Goal: Browse casually

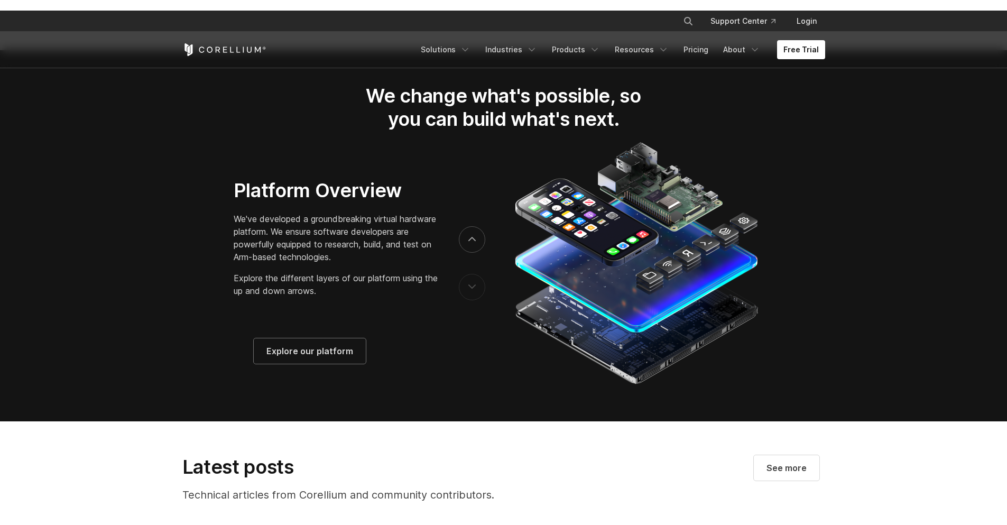
scroll to position [1710, 0]
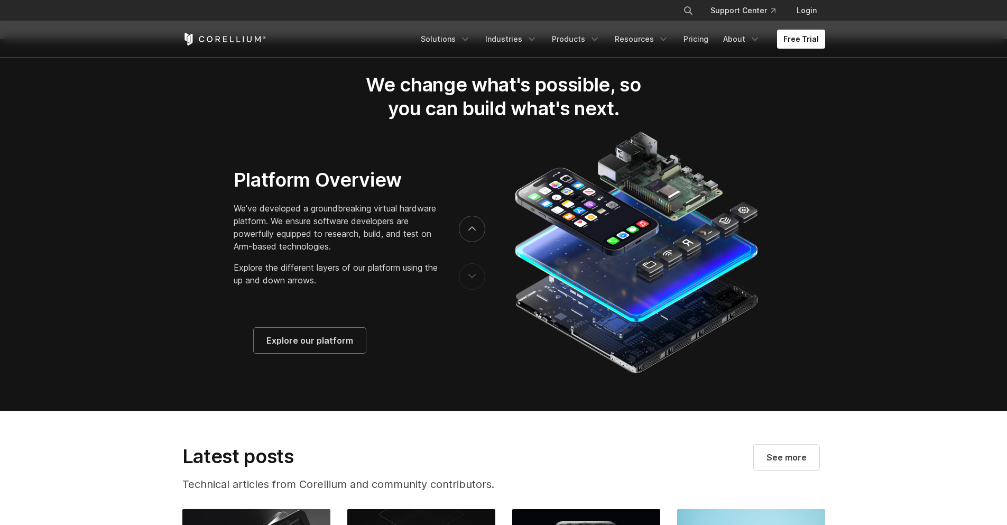
drag, startPoint x: 637, startPoint y: 308, endPoint x: 620, endPoint y: 323, distance: 22.8
click at [621, 323] on img at bounding box center [635, 252] width 252 height 248
click at [470, 233] on button "next" at bounding box center [472, 229] width 26 height 26
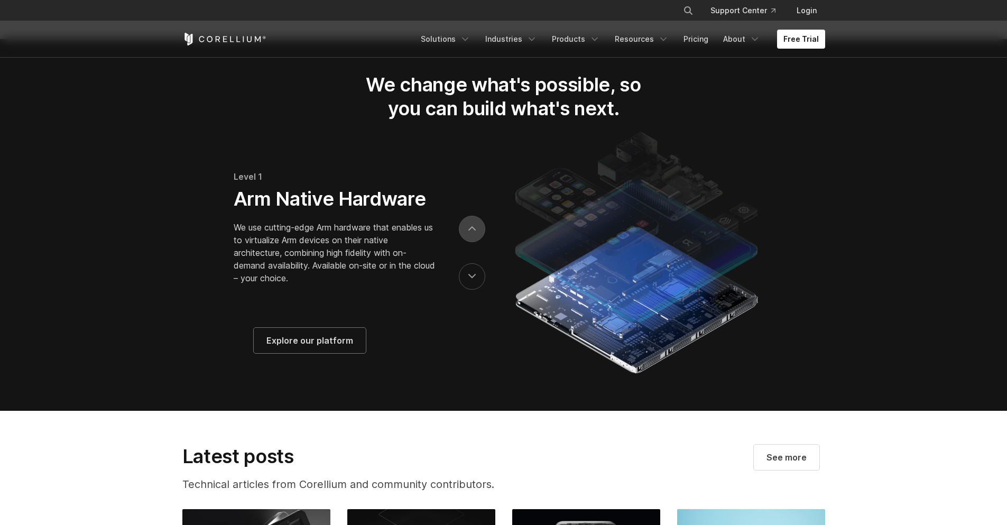
click at [470, 233] on button "next" at bounding box center [472, 229] width 26 height 26
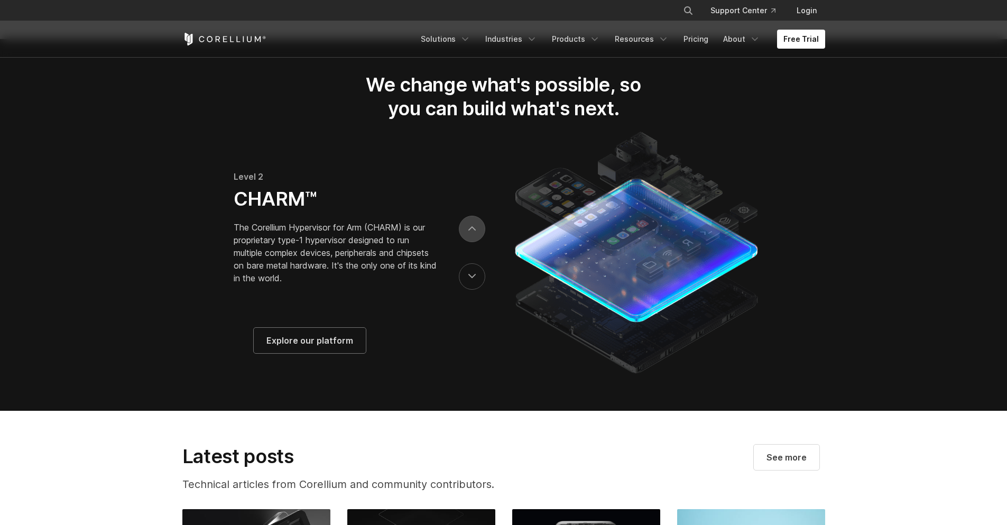
click at [470, 233] on button "next" at bounding box center [472, 229] width 26 height 26
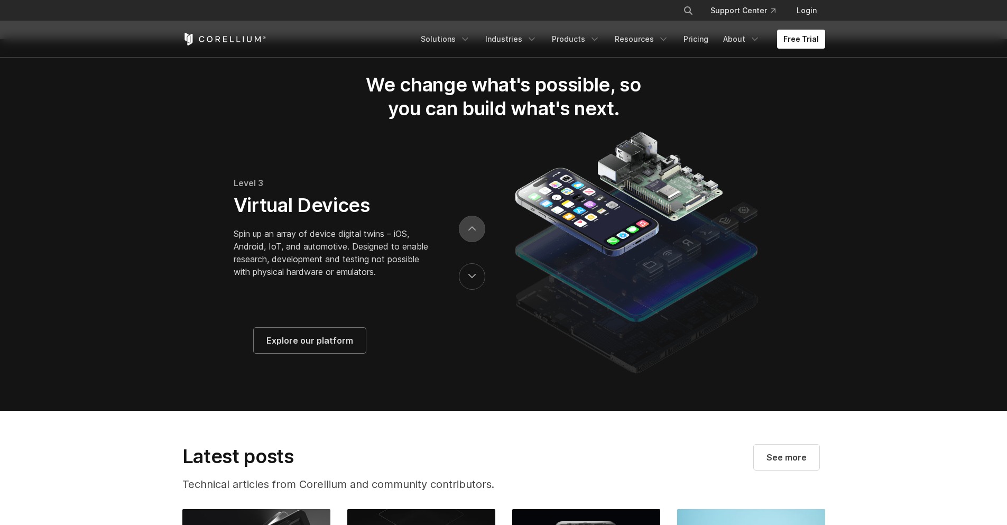
click at [470, 233] on button "next" at bounding box center [472, 229] width 26 height 26
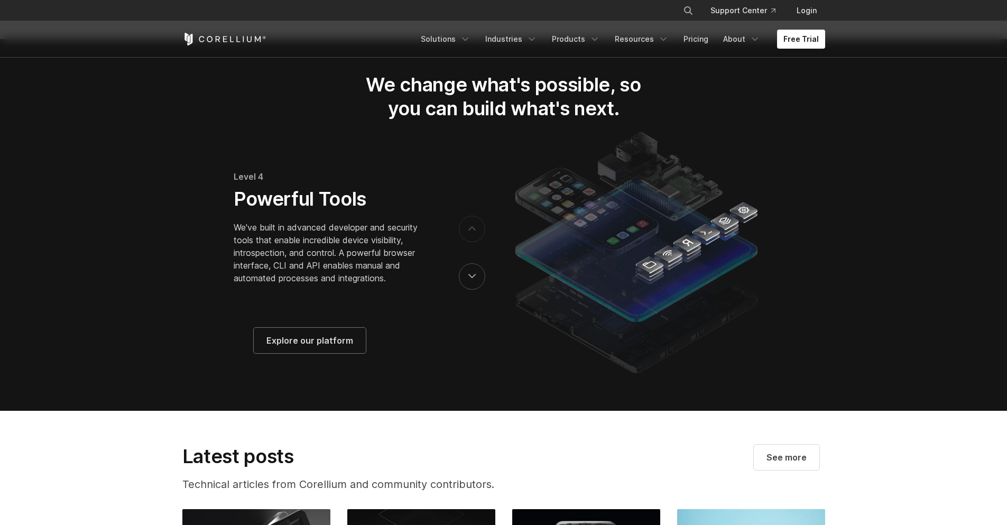
click at [470, 233] on button "next" at bounding box center [472, 229] width 26 height 26
click at [473, 290] on button "previous" at bounding box center [472, 276] width 26 height 26
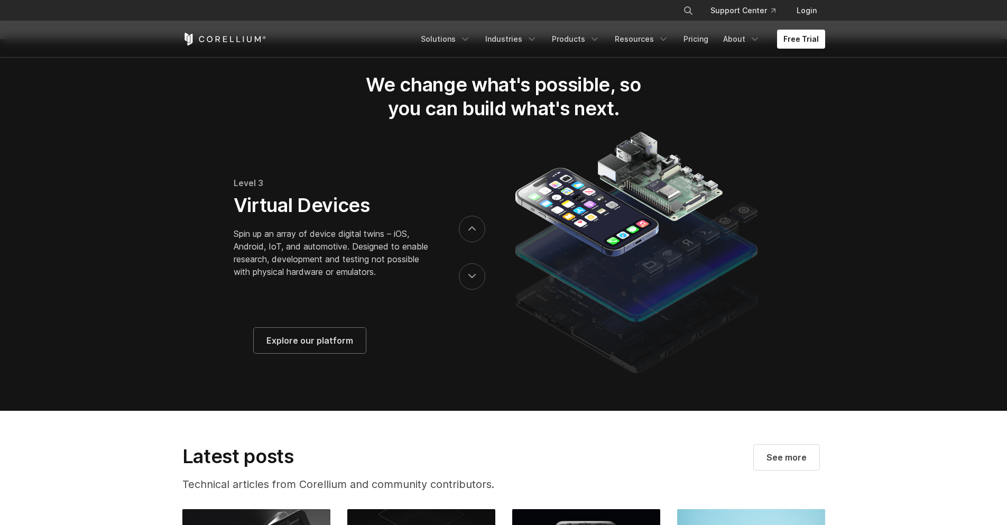
click at [473, 299] on div at bounding box center [472, 252] width 26 height 95
click at [472, 300] on div at bounding box center [472, 252] width 26 height 95
click at [471, 300] on div at bounding box center [472, 252] width 26 height 95
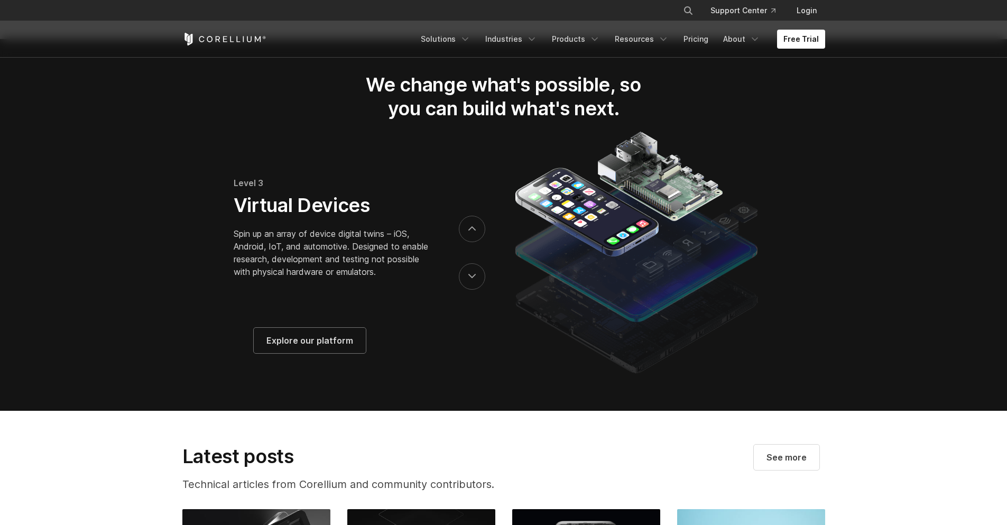
click at [471, 300] on div at bounding box center [472, 252] width 26 height 95
click at [468, 290] on button "previous" at bounding box center [472, 276] width 26 height 26
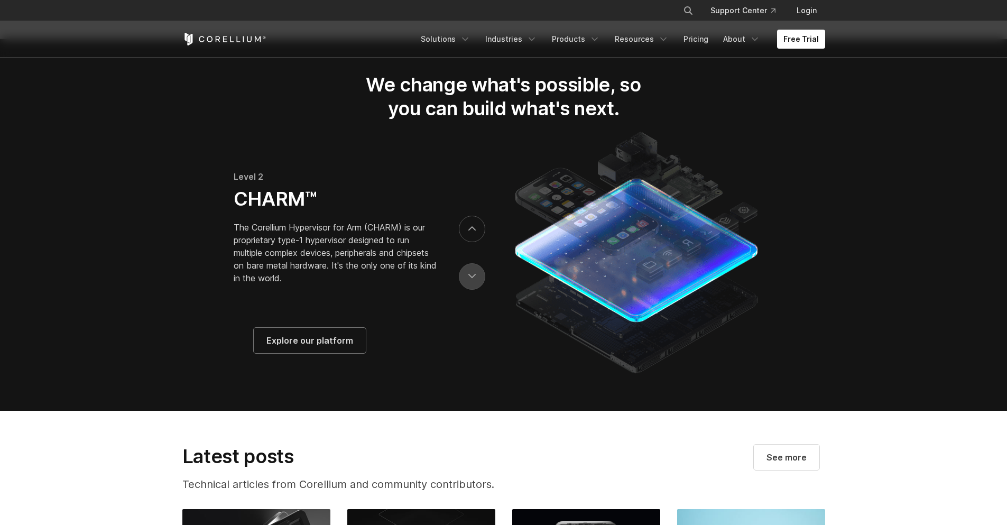
click at [469, 290] on button "previous" at bounding box center [472, 276] width 26 height 26
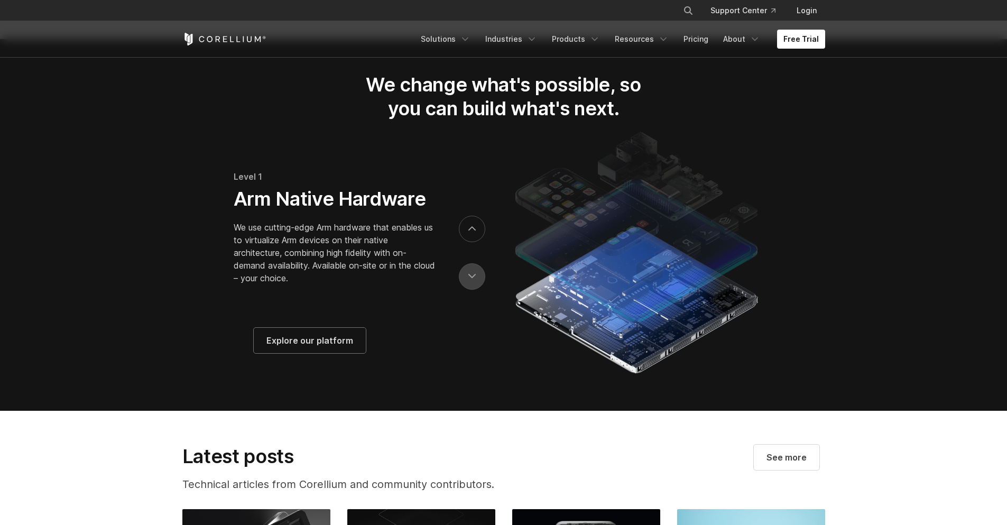
click at [469, 290] on button "previous" at bounding box center [472, 276] width 26 height 26
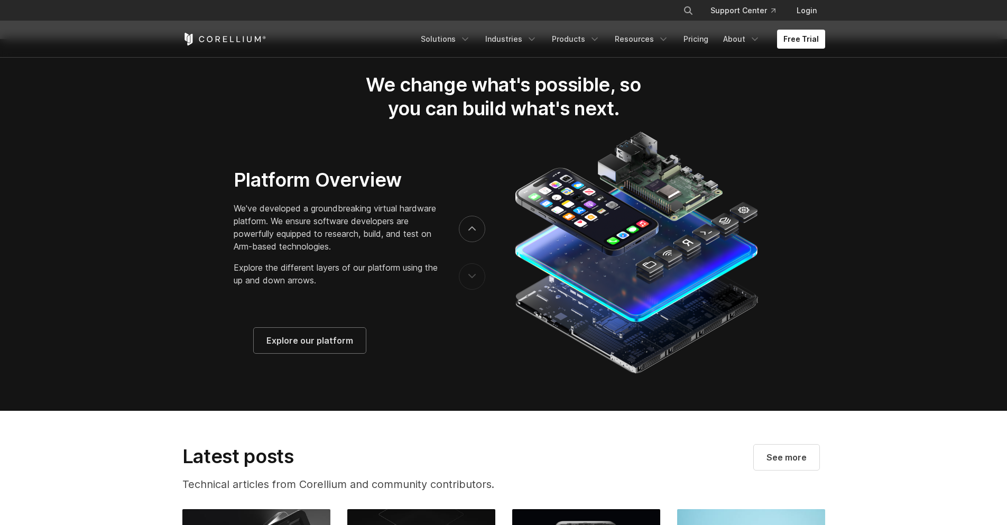
click at [469, 290] on button "previous" at bounding box center [472, 276] width 26 height 26
click at [112, 349] on section "We change what's possible, so you can build what's next." at bounding box center [503, 224] width 1007 height 371
